Goal: Information Seeking & Learning: Learn about a topic

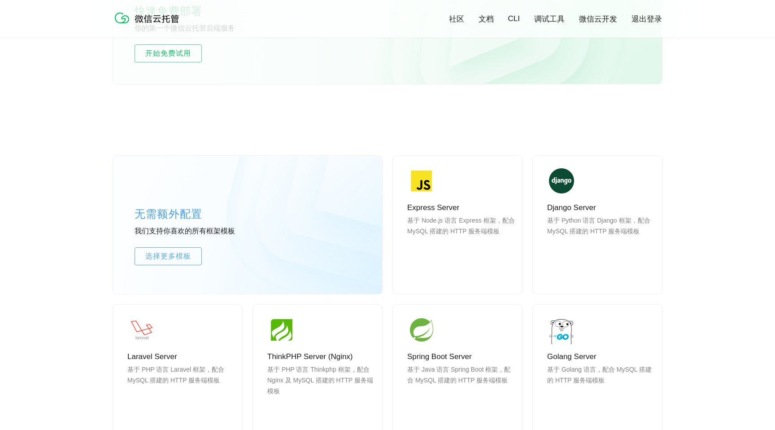
scroll to position [637, 0]
click at [66, 293] on div "无需额外配置 我们支持你喜欢的所有框架模板 选择更多模板 Express Server 基于 Node.js 语言 Express 框架，配合 MySQL 搭…" at bounding box center [387, 390] width 775 height 548
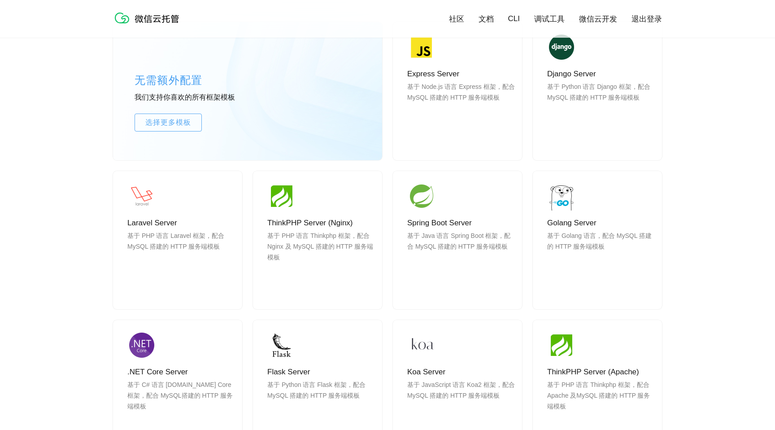
click at [66, 293] on div "无需额外配置 我们支持你喜欢的所有框架模板 选择更多模板 Express Server 基于 Node.js 语言 Express 框架，配合 MySQL 搭…" at bounding box center [387, 256] width 775 height 548
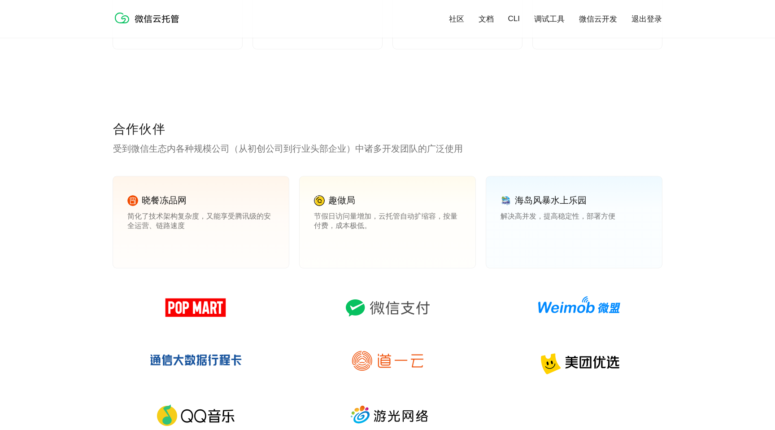
click at [66, 293] on div "合作伙伴 受到微信生态内各种规模公司（从初创公司到行业头部企业）中诸多开发团队的广泛使用 晓餐冻品网 简化了技术架构复杂度，又能享受腾讯级的安全运营、链路速度…" at bounding box center [387, 300] width 775 height 359
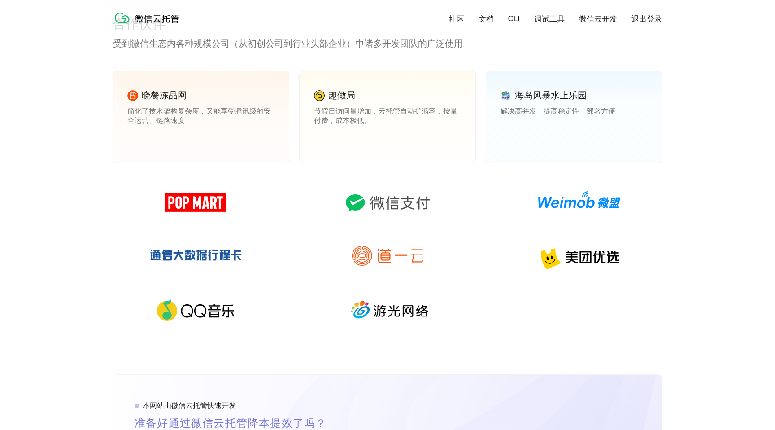
click at [66, 293] on div "合作伙伴 受到微信生态内各种规模公司（从初创公司到行业头部企业）中诸多开发团队的广泛使用 晓餐冻品网 简化了技术架构复杂度，又能享受腾讯级的安全运营、链路速度…" at bounding box center [387, 195] width 775 height 359
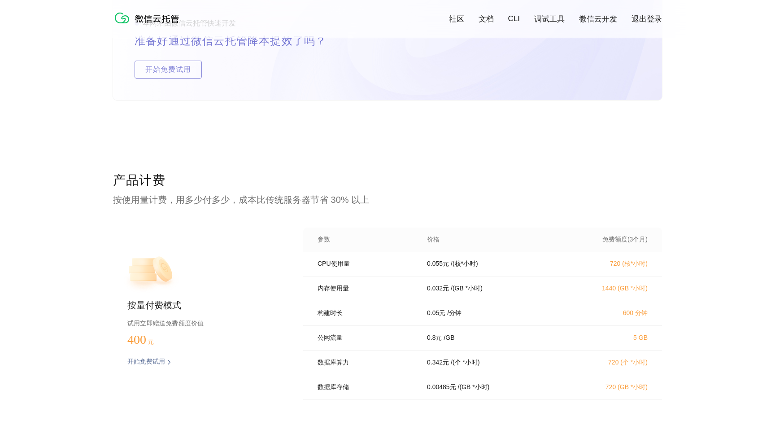
scroll to position [1669, 0]
click at [66, 293] on div "产品计费 按使用量计费，用多少付多少，成本比传统服务器节省 30% 以上 按量付费模式 试用立即赠送免费额度价值 400 元 开始免费试用 预估费用 参数 价…" at bounding box center [387, 323] width 775 height 305
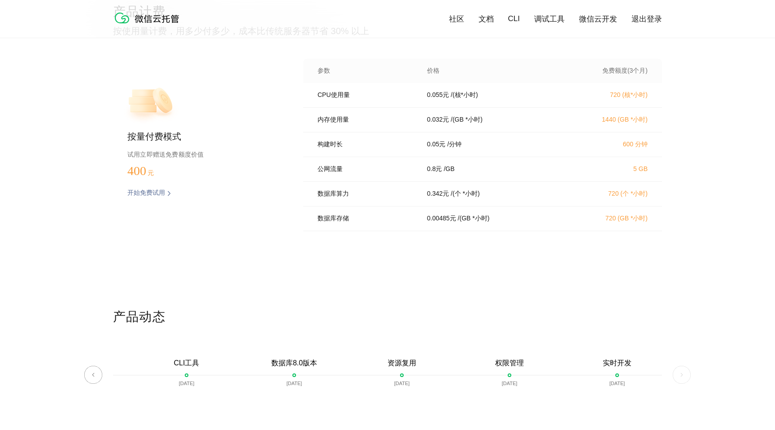
scroll to position [1838, 0]
drag, startPoint x: 323, startPoint y: 171, endPoint x: 557, endPoint y: 177, distance: 234.3
click at [557, 177] on div "公网流量 0.8 元 / GB 5 GB" at bounding box center [482, 167] width 359 height 25
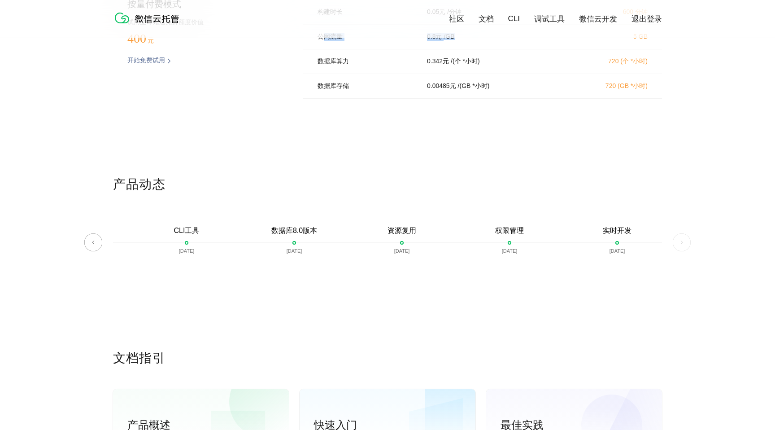
scroll to position [1977, 0]
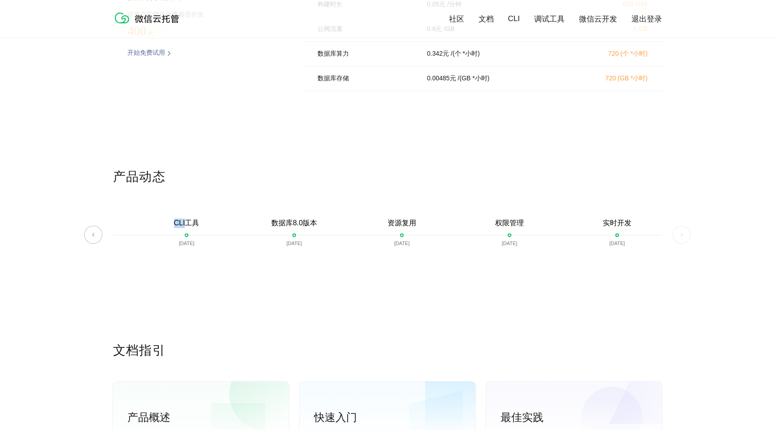
drag, startPoint x: 165, startPoint y: 219, endPoint x: 186, endPoint y: 227, distance: 22.6
click at [186, 227] on div "微信云托管开启内测 [DATE] 微信云托管公测 [DATE] 客服技术支持上线 [DATE] 自定义域名上线 [DATE] 资源包 [DATE] 对象存储 …" at bounding box center [387, 239] width 549 height 62
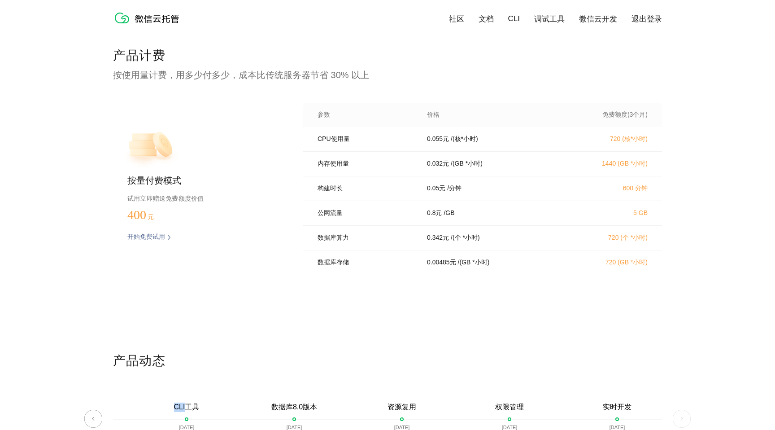
scroll to position [1781, 0]
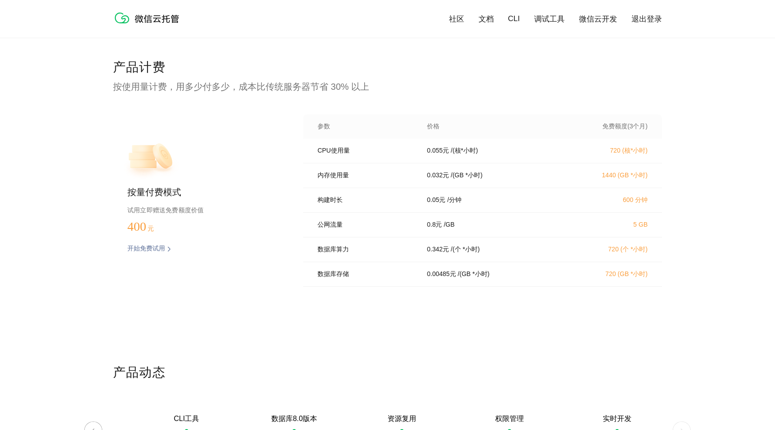
click at [35, 267] on div "产品计费 按使用量计费，用多少付多少，成本比传统服务器节省 30% 以上 按量付费模式 试用立即赠送免费额度价值 400 元 开始免费试用 预估费用 参数 价…" at bounding box center [387, 211] width 775 height 305
drag, startPoint x: 468, startPoint y: 262, endPoint x: 442, endPoint y: 256, distance: 27.0
click at [442, 256] on div "数据库算力 0.342 元 / (个 *小时) 720 (个 *小时)" at bounding box center [482, 249] width 359 height 25
click at [442, 254] on p "0.342 元" at bounding box center [438, 249] width 22 height 8
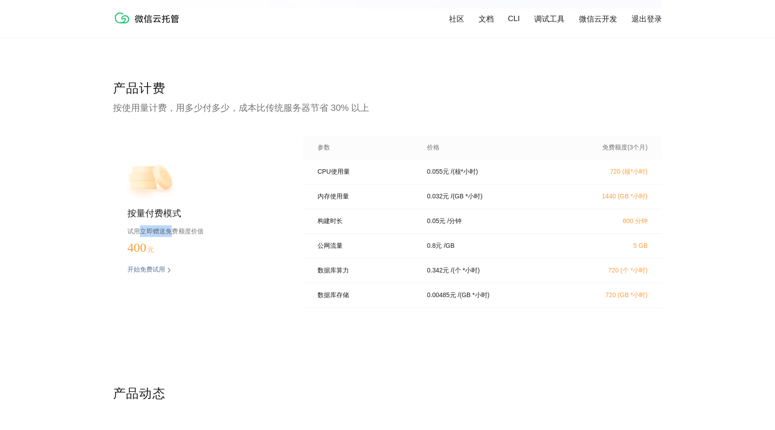
drag, startPoint x: 139, startPoint y: 232, endPoint x: 171, endPoint y: 234, distance: 32.0
click at [171, 234] on p "试用立即赠送免费额度价值" at bounding box center [200, 231] width 147 height 12
drag, startPoint x: 602, startPoint y: 174, endPoint x: 646, endPoint y: 179, distance: 44.2
click at [646, 179] on div "CPU使用量 0.055 元 / (核*小时) 720 (核*小时)" at bounding box center [482, 172] width 359 height 25
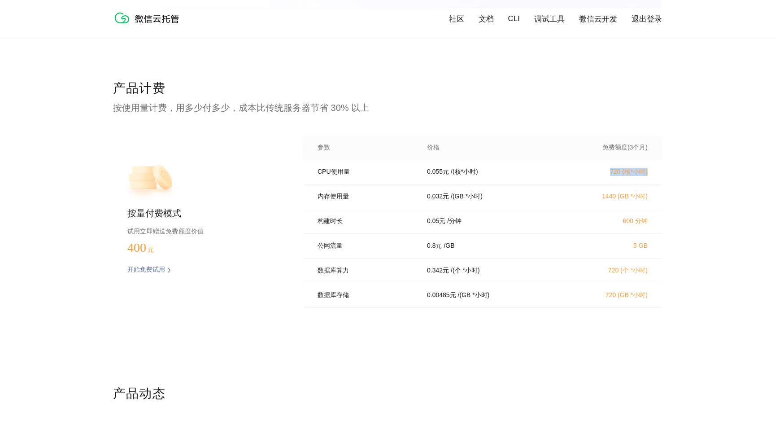
click at [693, 179] on div "产品计费 按使用量计费，用多少付多少，成本比传统服务器节省 30% 以上 按量付费模式 试用立即赠送免费额度价值 400 元 开始免费试用 预估费用 参数 价…" at bounding box center [387, 232] width 775 height 305
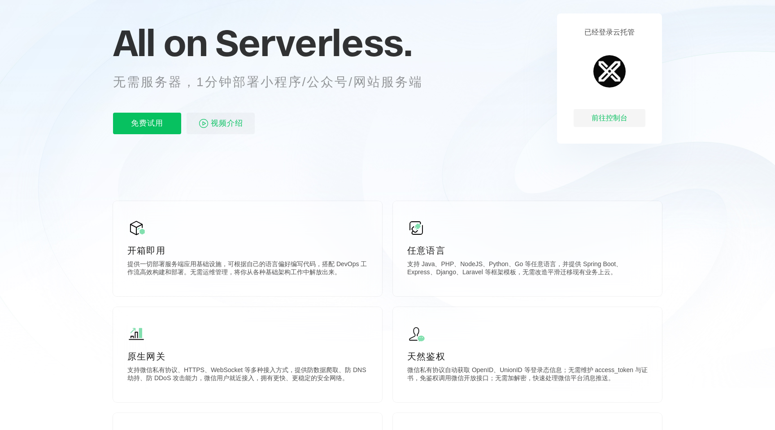
scroll to position [0, 0]
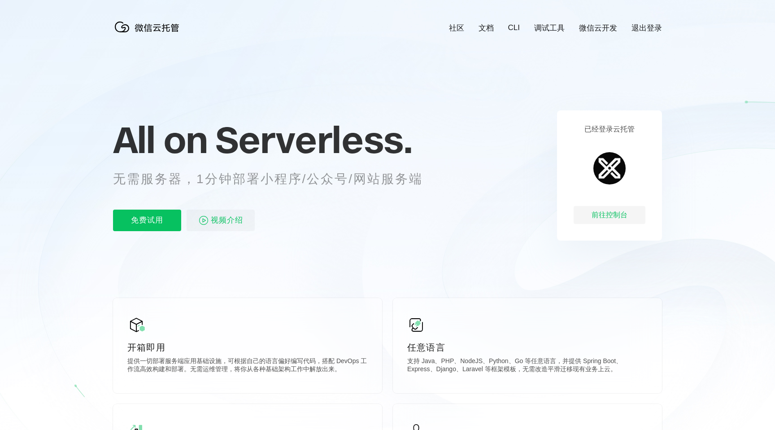
click at [599, 28] on link "微信云开发" at bounding box center [598, 28] width 38 height 10
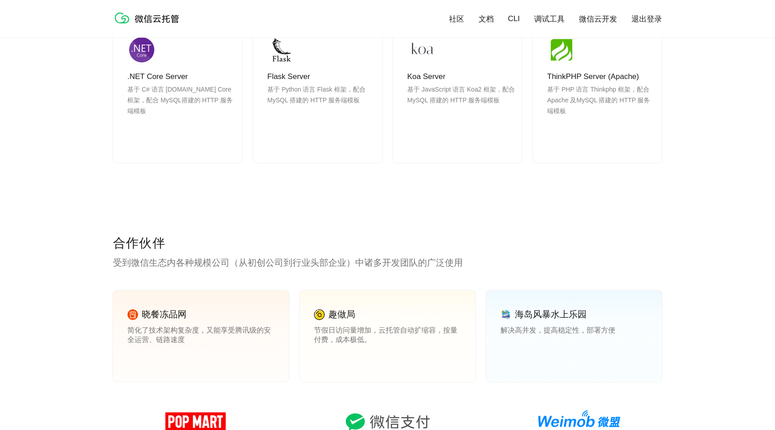
scroll to position [826, 0]
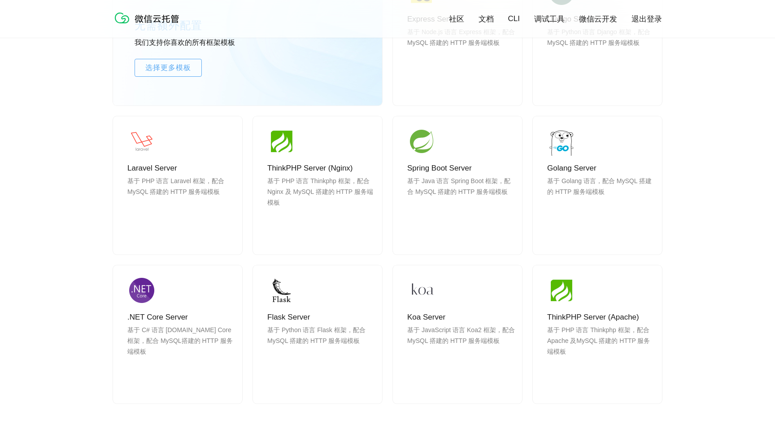
click at [698, 178] on div "无需额外配置 我们支持你喜欢的所有框架模板 选择更多模板 Express Server 基于 Node.js 语言 Express 框架，配合 MySQL 搭…" at bounding box center [387, 201] width 775 height 548
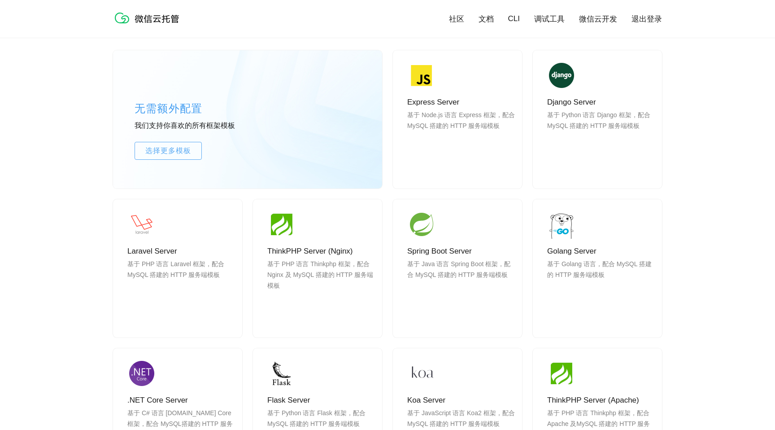
scroll to position [737, 0]
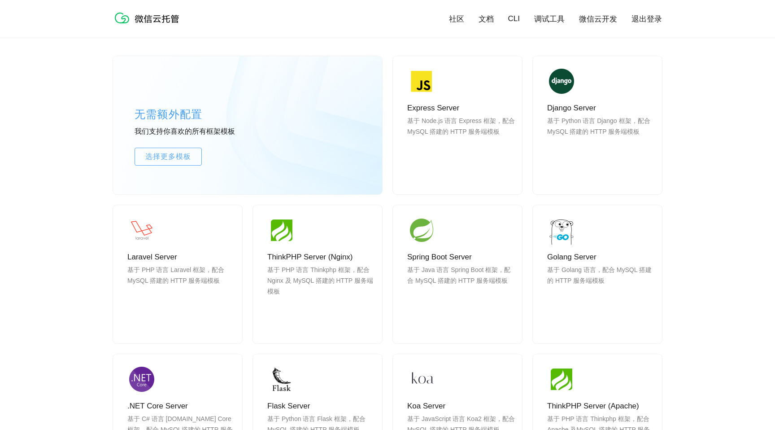
click at [698, 178] on div "无需额外配置 我们支持你喜欢的所有框架模板 选择更多模板 Express Server 基于 Node.js 语言 Express 框架，配合 MySQL 搭…" at bounding box center [387, 290] width 775 height 548
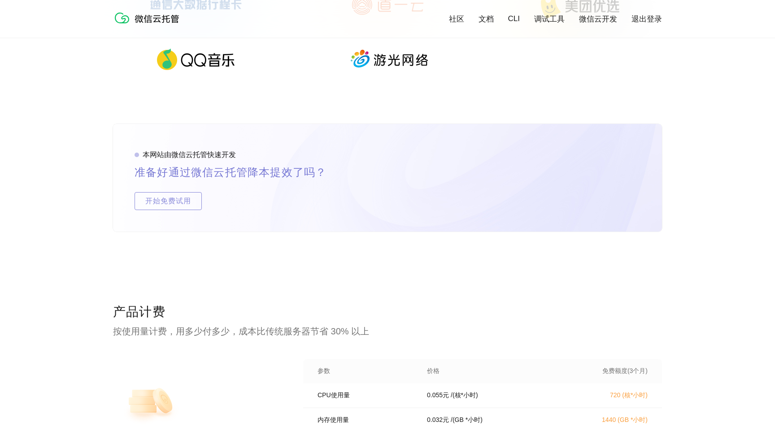
scroll to position [1539, 0]
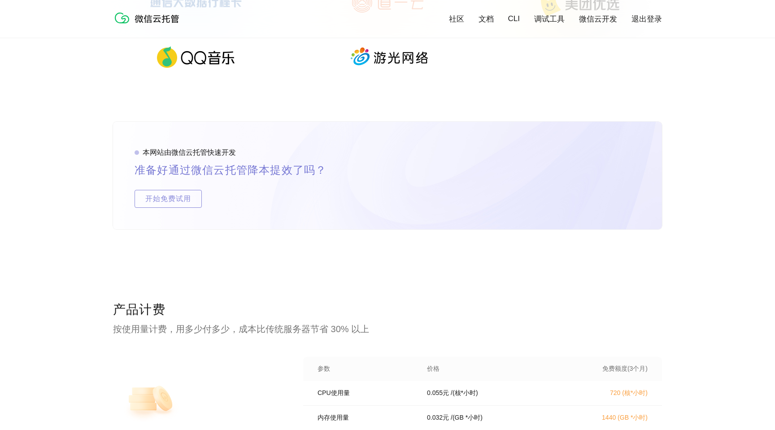
click at [79, 289] on div "本网站由微信云托管快速开发 准备好通过微信云托管降本提效了吗？ 开始免费试用" at bounding box center [387, 211] width 775 height 179
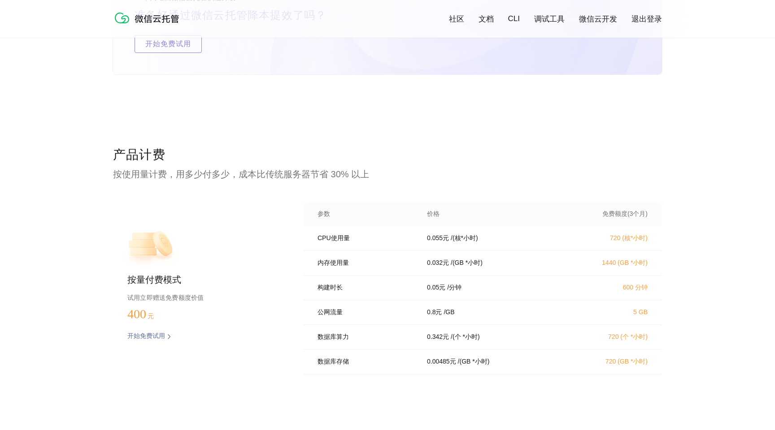
scroll to position [1703, 0]
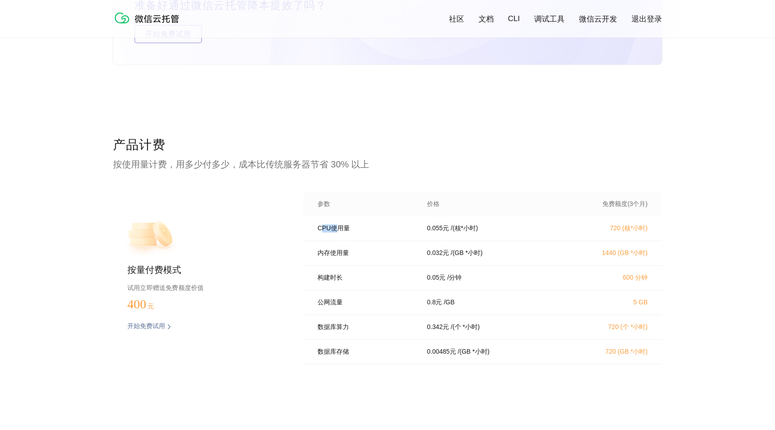
drag, startPoint x: 320, startPoint y: 230, endPoint x: 335, endPoint y: 229, distance: 14.4
click at [335, 230] on p "CPU使用量" at bounding box center [366, 228] width 97 height 8
drag, startPoint x: 647, startPoint y: 263, endPoint x: 597, endPoint y: 254, distance: 51.2
click at [597, 254] on div "内存使用量 0.032 元 / (GB *小时) 1440 (GB *小时)" at bounding box center [482, 253] width 359 height 25
click at [475, 254] on p "/ (GB *小时)" at bounding box center [467, 253] width 32 height 8
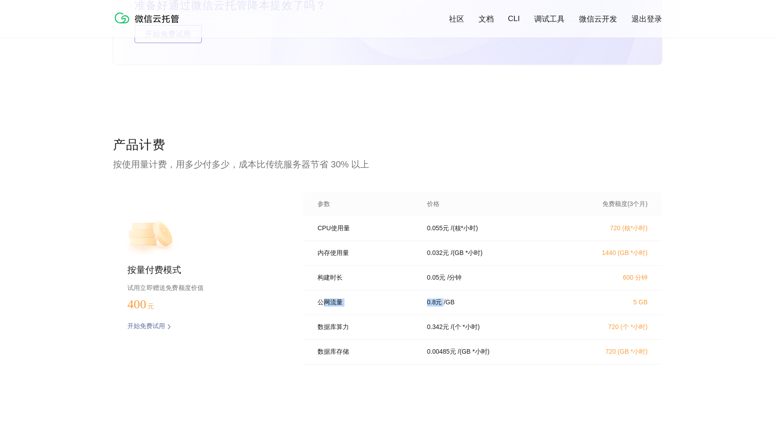
drag, startPoint x: 323, startPoint y: 306, endPoint x: 525, endPoint y: 298, distance: 203.0
click at [525, 298] on div "公网流量 0.8 元 / GB 5 GB" at bounding box center [482, 302] width 359 height 25
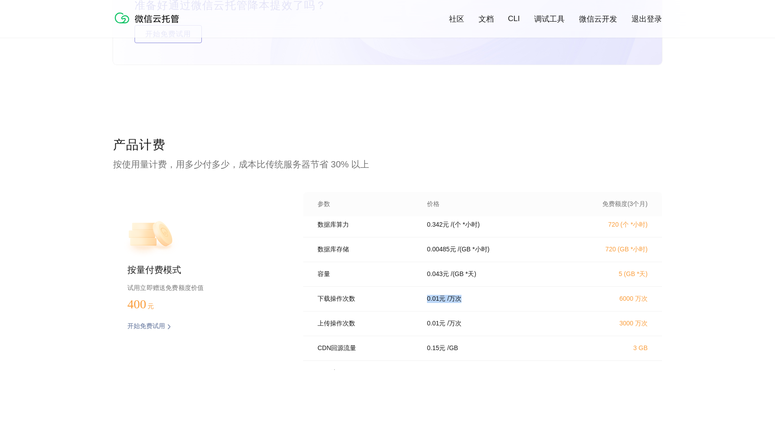
drag, startPoint x: 425, startPoint y: 307, endPoint x: 478, endPoint y: 309, distance: 52.5
click at [478, 303] on div "0.01 元 / 万次" at bounding box center [491, 299] width 151 height 8
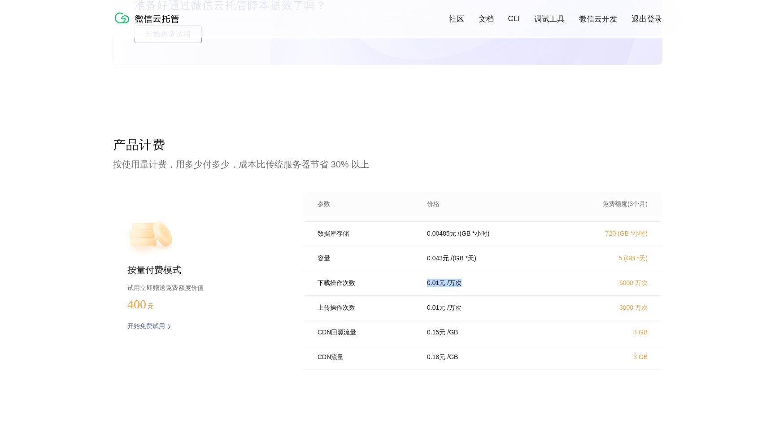
scroll to position [128, 0]
drag, startPoint x: 352, startPoint y: 279, endPoint x: 336, endPoint y: 279, distance: 16.2
click at [336, 279] on p "下载操作次数" at bounding box center [366, 283] width 97 height 8
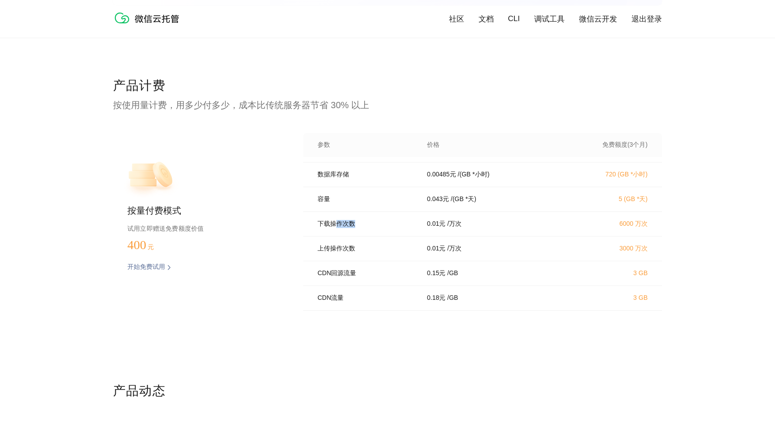
scroll to position [1770, 0]
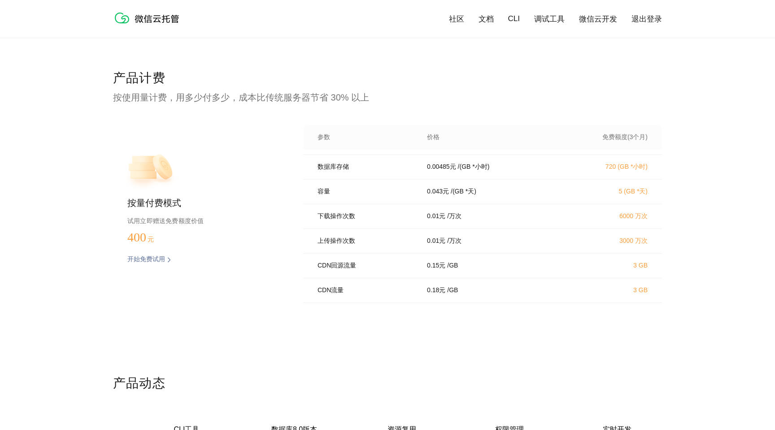
click at [479, 326] on div "产品计费 按使用量计费，用多少付多少，成本比传统服务器节省 30% 以上 按量付费模式 试用立即赠送免费额度价值 400 元 开始免费试用 预估费用 参数 价…" at bounding box center [387, 222] width 549 height 305
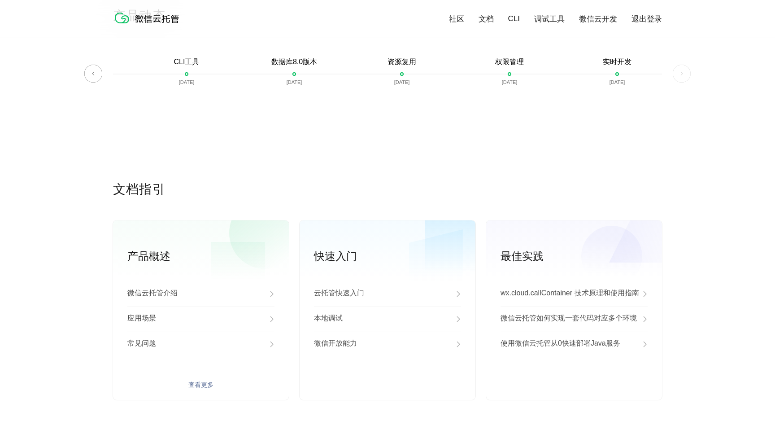
scroll to position [2205, 0]
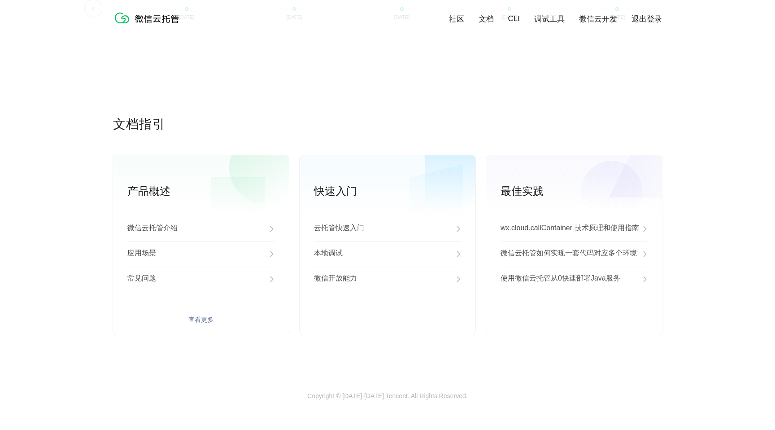
click at [194, 314] on div "微信云托管介绍 应用场景 常见问题 查看更多" at bounding box center [201, 275] width 176 height 118
click at [199, 320] on link "查看更多" at bounding box center [200, 320] width 147 height 8
